Goal: Task Accomplishment & Management: Manage account settings

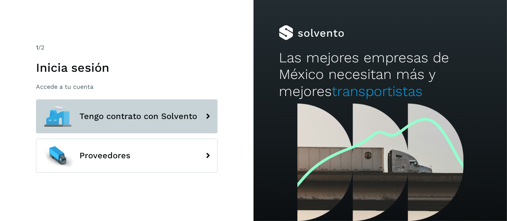
click at [139, 117] on span "Tengo contrato con Solvento" at bounding box center [138, 116] width 118 height 9
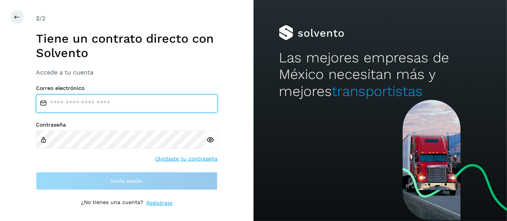
click at [92, 105] on input "email" at bounding box center [126, 104] width 181 height 18
type input "**********"
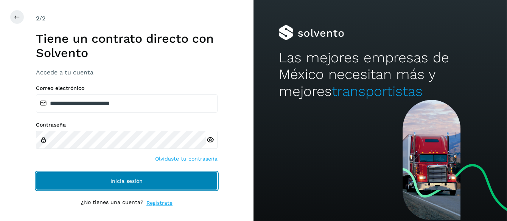
click at [128, 179] on span "Inicia sesión" at bounding box center [127, 180] width 32 height 5
click at [136, 181] on span "Inicia sesión" at bounding box center [127, 180] width 32 height 5
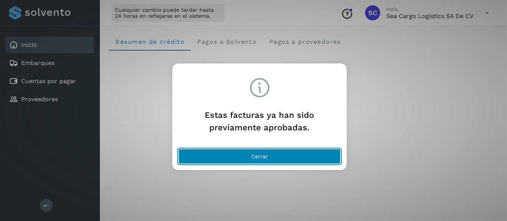
click at [261, 157] on span "Cerrar" at bounding box center [259, 156] width 17 height 5
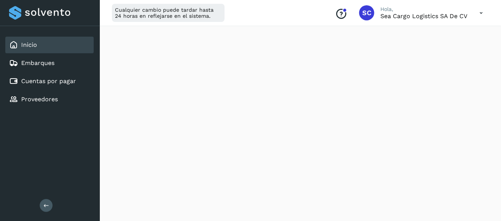
scroll to position [151, 0]
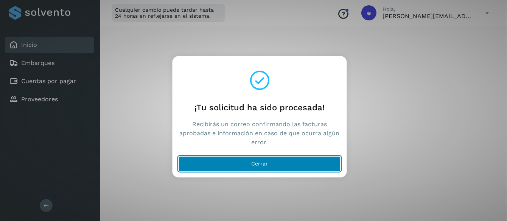
click at [264, 163] on span "Cerrar" at bounding box center [259, 163] width 17 height 5
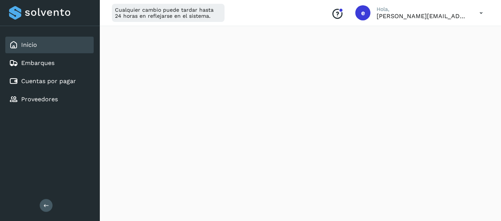
scroll to position [38, 0]
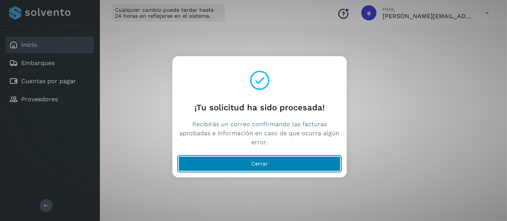
click at [256, 163] on span "Cerrar" at bounding box center [259, 163] width 17 height 5
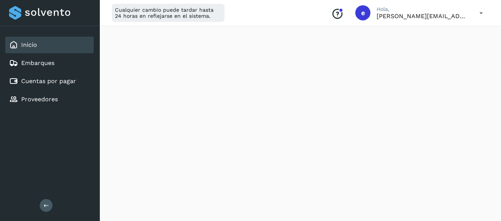
click at [480, 15] on icon at bounding box center [481, 13] width 16 height 16
click at [423, 48] on div "Cerrar sesión" at bounding box center [444, 49] width 90 height 14
